Goal: Transaction & Acquisition: Subscribe to service/newsletter

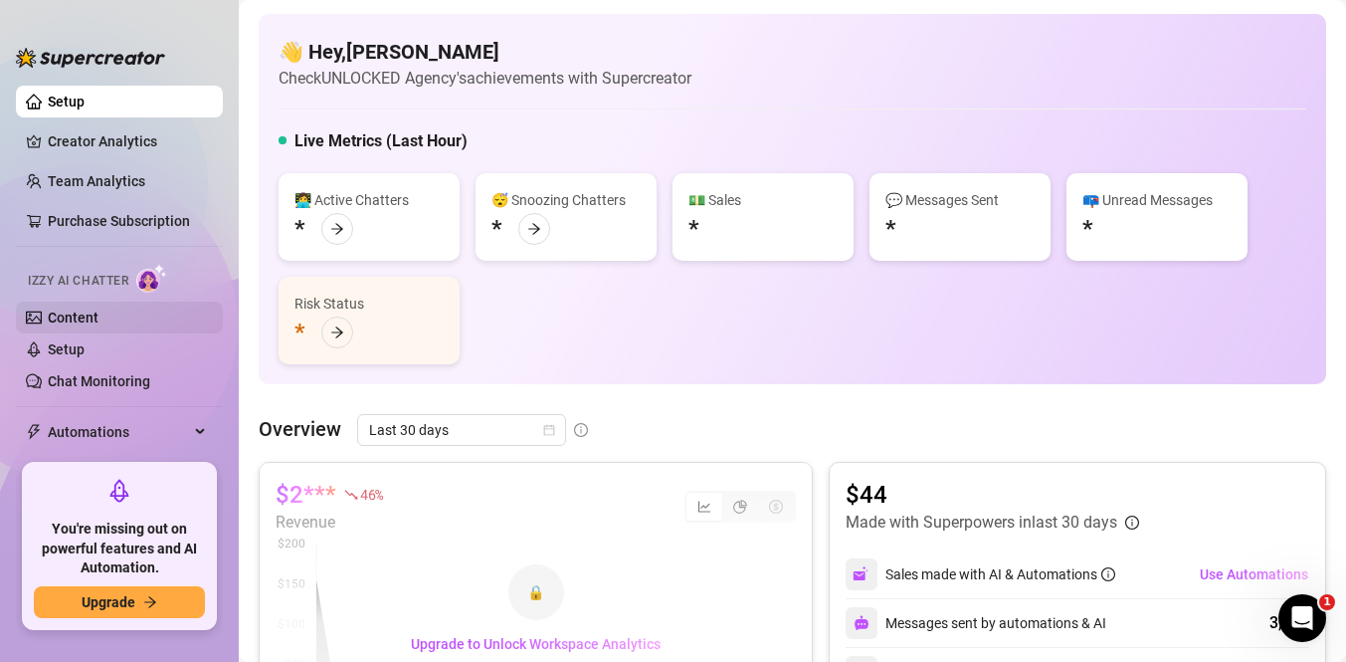
click at [62, 309] on link "Content" at bounding box center [73, 317] width 51 height 16
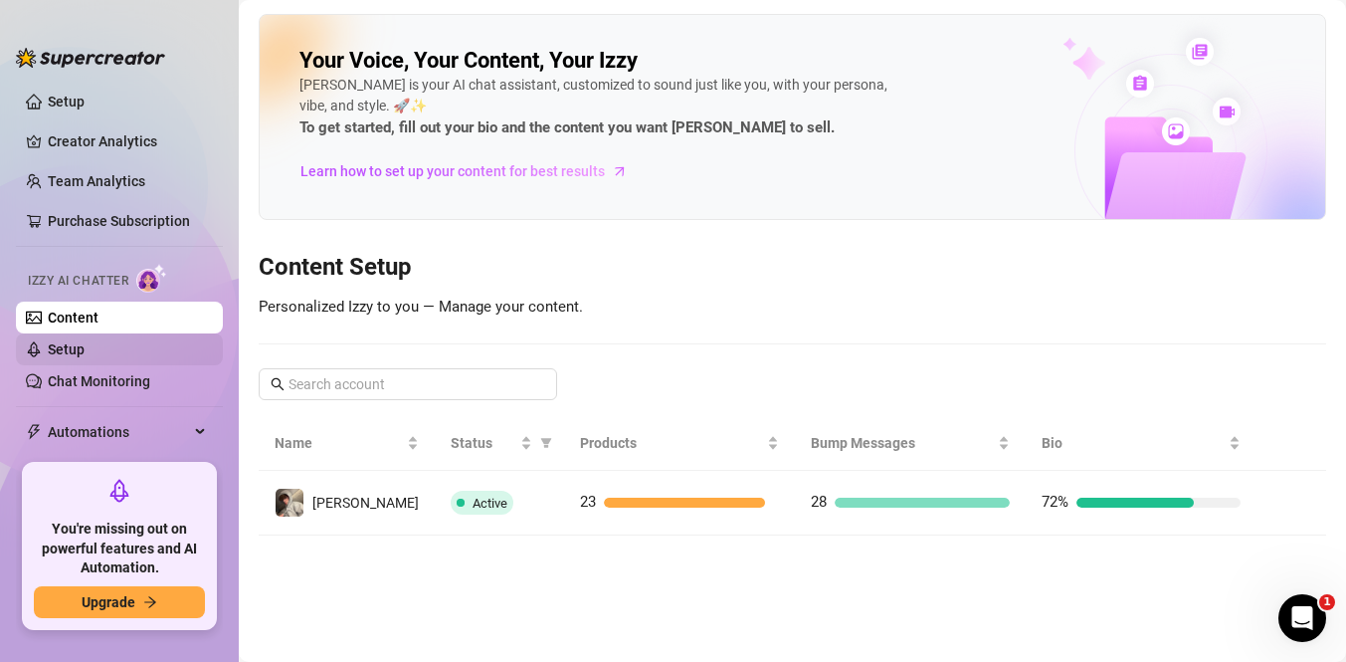
click at [60, 357] on link "Setup" at bounding box center [66, 349] width 37 height 16
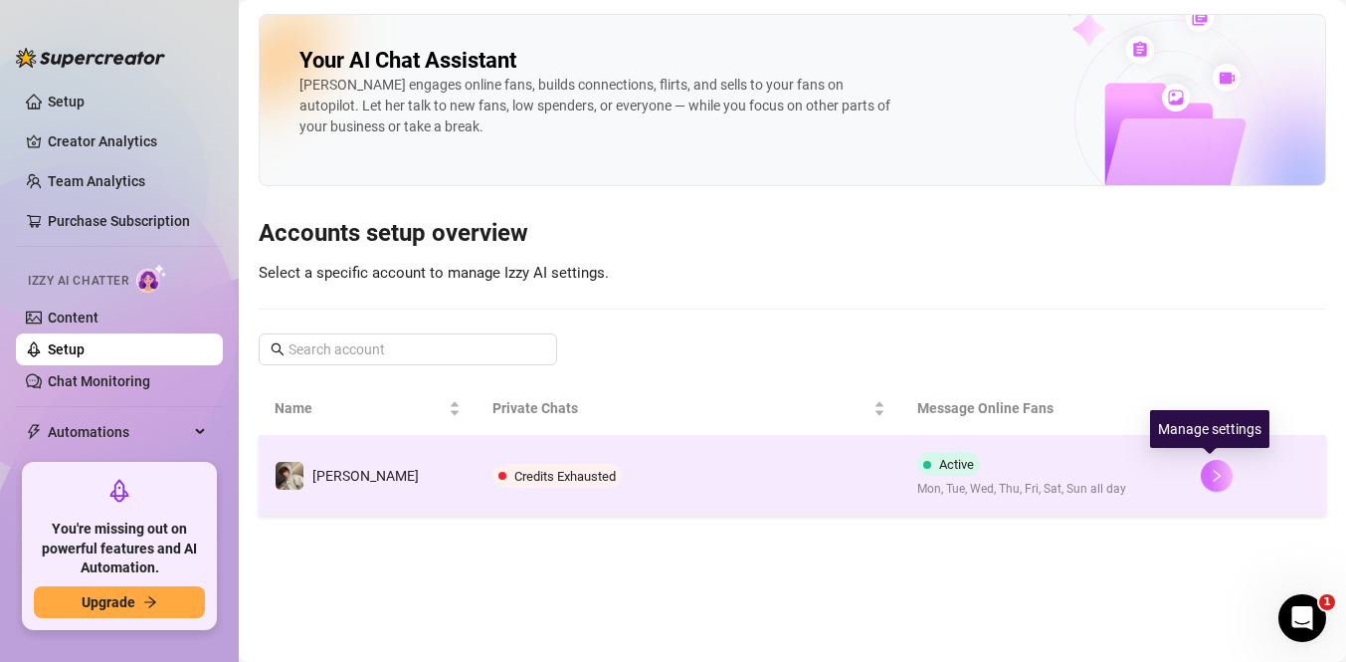
click at [1210, 473] on icon "right" at bounding box center [1217, 476] width 14 height 14
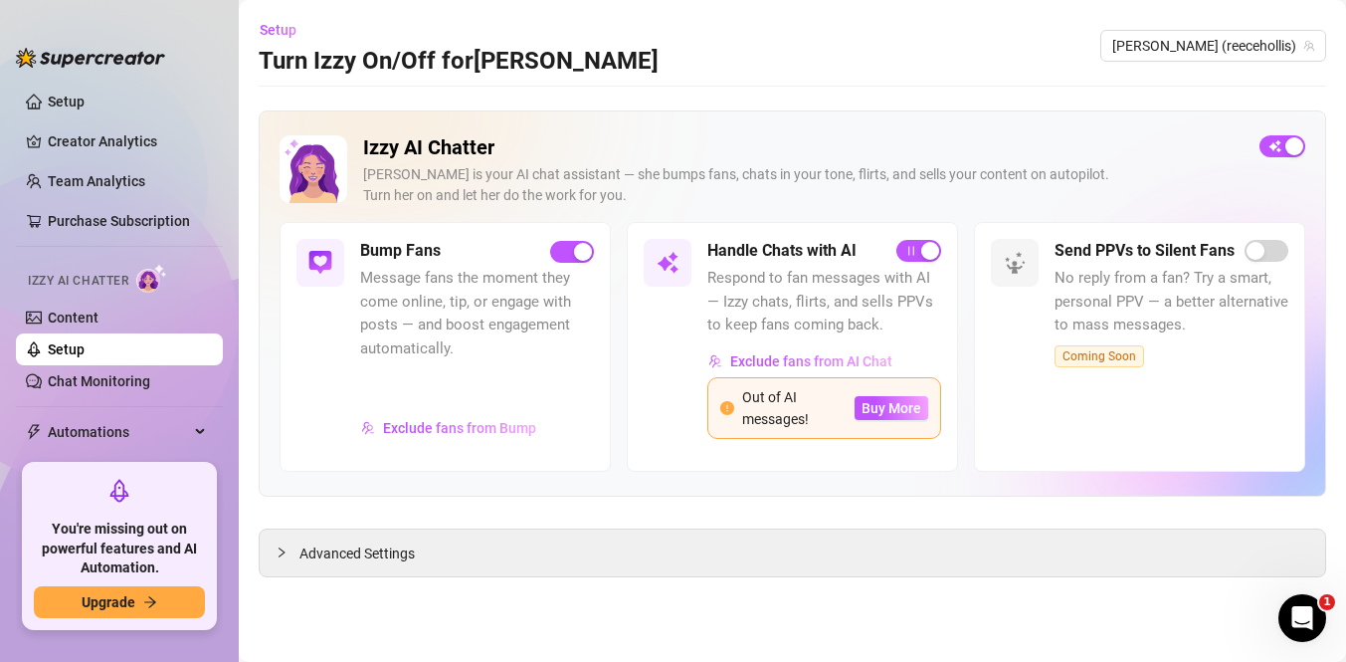
click at [788, 326] on span "Respond to fan messages with AI — Izzy chats, flirts, and sells PPVs to keep fa…" at bounding box center [824, 302] width 234 height 71
click at [882, 407] on span "Buy More" at bounding box center [892, 408] width 60 height 16
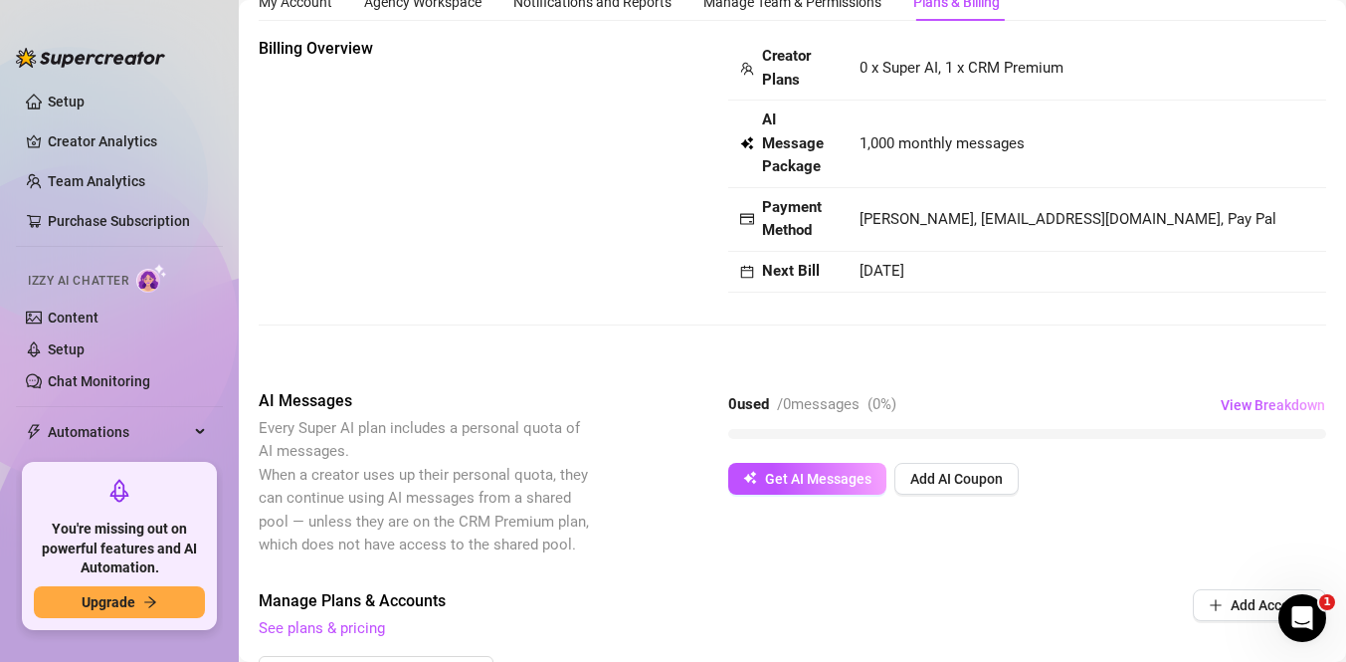
scroll to position [79, 0]
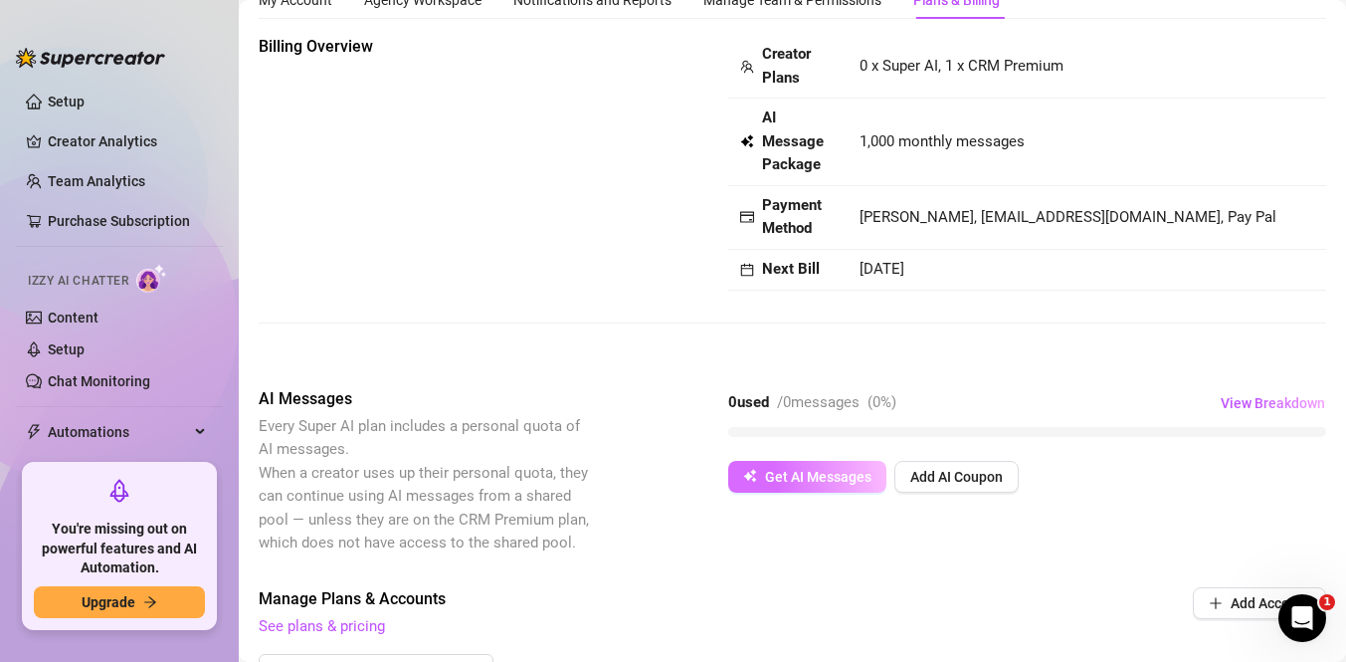
click at [839, 467] on button "Get AI Messages" at bounding box center [807, 477] width 158 height 32
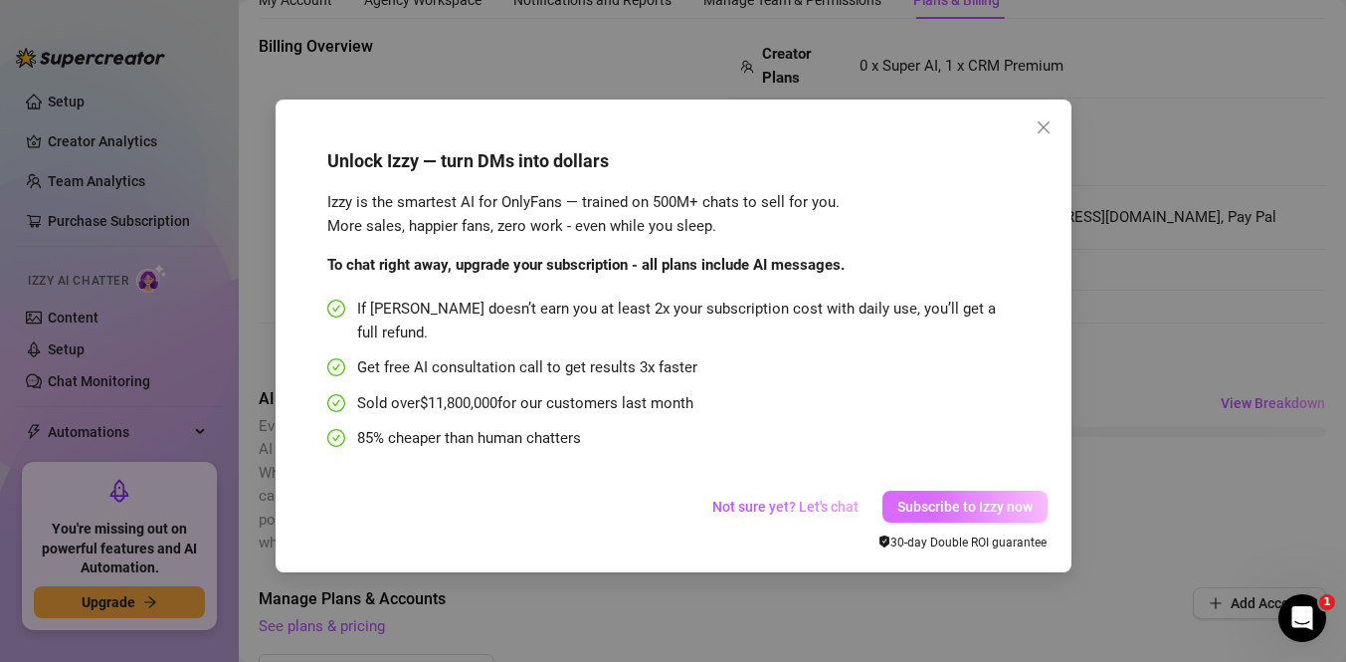
click at [930, 491] on button "Subscribe to Izzy now" at bounding box center [965, 507] width 165 height 32
